Goal: Information Seeking & Learning: Learn about a topic

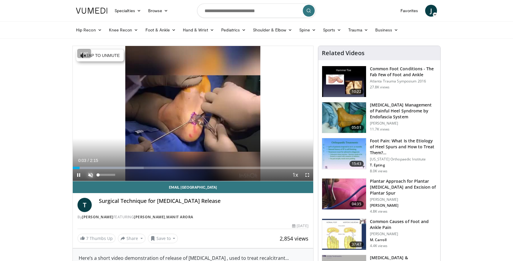
click at [92, 174] on span "Video Player" at bounding box center [91, 175] width 12 height 12
click at [307, 175] on span "Video Player" at bounding box center [307, 175] width 12 height 12
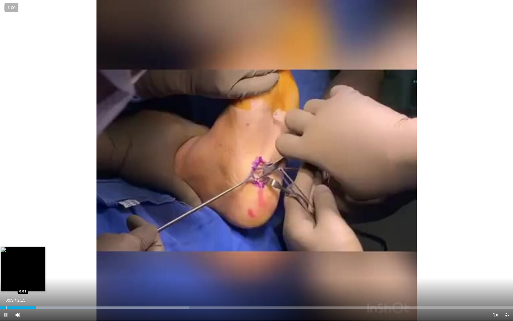
click at [6, 261] on div "Progress Bar" at bounding box center [6, 307] width 1 height 2
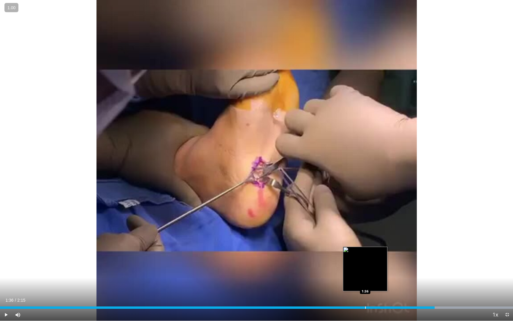
click at [365, 261] on div "Progress Bar" at bounding box center [365, 307] width 1 height 2
click at [357, 261] on div "Progress Bar" at bounding box center [357, 307] width 1 height 2
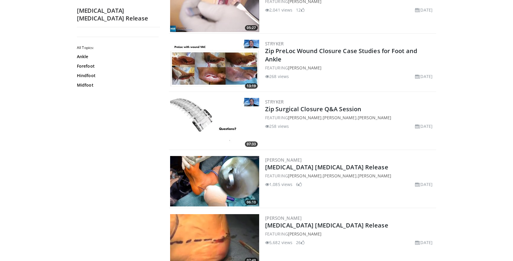
scroll to position [164, 0]
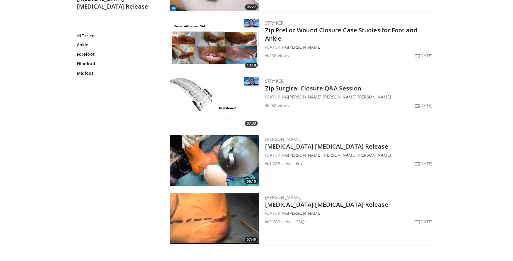
click at [210, 171] on img at bounding box center [214, 160] width 89 height 50
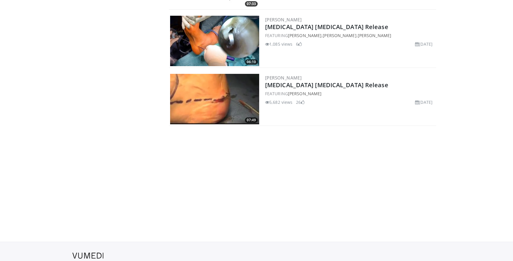
scroll to position [292, 0]
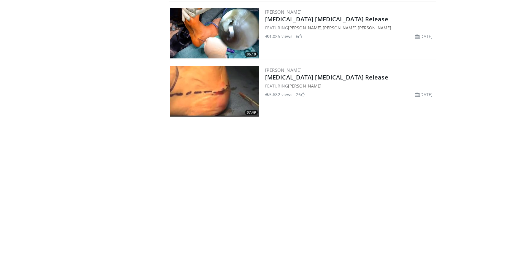
click at [199, 110] on img at bounding box center [214, 91] width 89 height 50
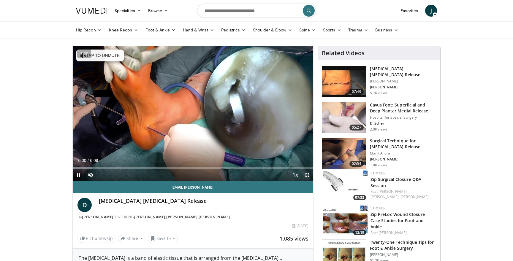
click at [306, 175] on span "Video Player" at bounding box center [307, 175] width 12 height 12
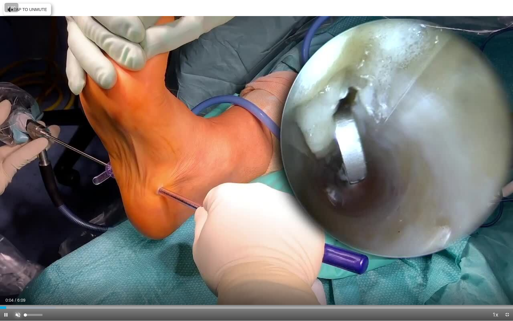
click at [19, 261] on span "Video Player" at bounding box center [18, 314] width 12 height 12
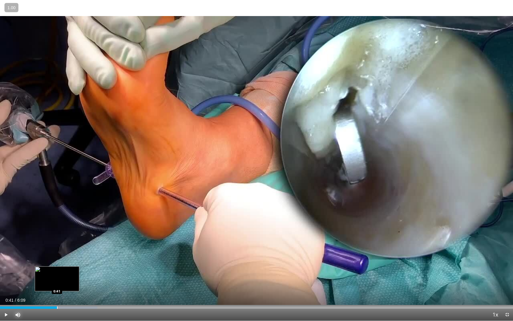
click at [57, 261] on div "Loaded : 18.97% 0:41 0:41" at bounding box center [256, 306] width 513 height 6
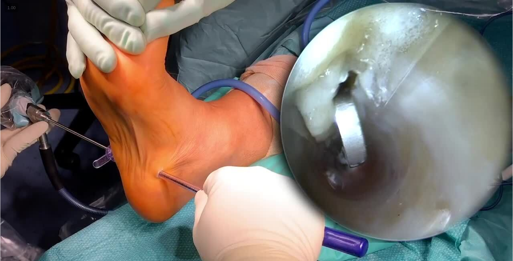
scroll to position [133, 0]
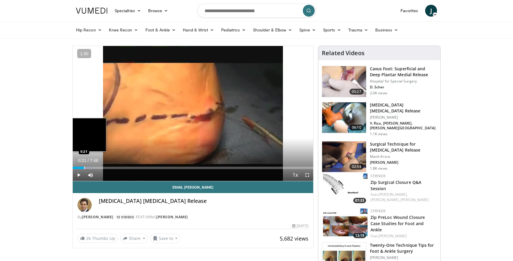
click at [84, 169] on div "Progress Bar" at bounding box center [84, 168] width 1 height 2
click at [78, 169] on div "Progress Bar" at bounding box center [78, 168] width 1 height 2
click at [305, 175] on span "Video Player" at bounding box center [307, 175] width 12 height 12
